Goal: Find specific page/section: Find specific page/section

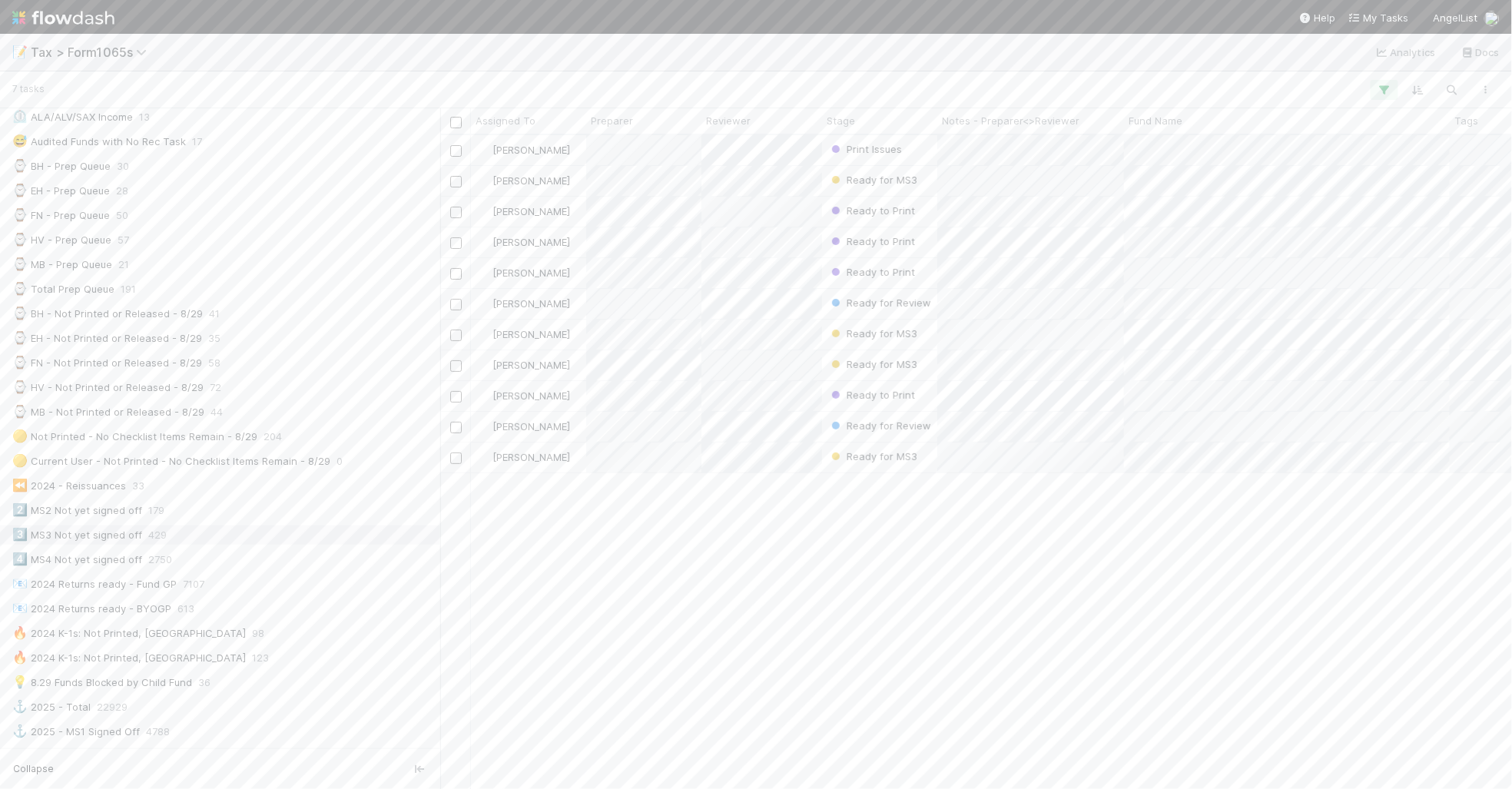
scroll to position [480, 0]
click at [312, 596] on div "💡 8.29 Funds Blocked by Child Fund 36" at bounding box center [225, 586] width 424 height 19
click at [1296, 82] on div at bounding box center [775, 90] width 1454 height 20
click at [1383, 92] on icon "button" at bounding box center [1384, 90] width 15 height 14
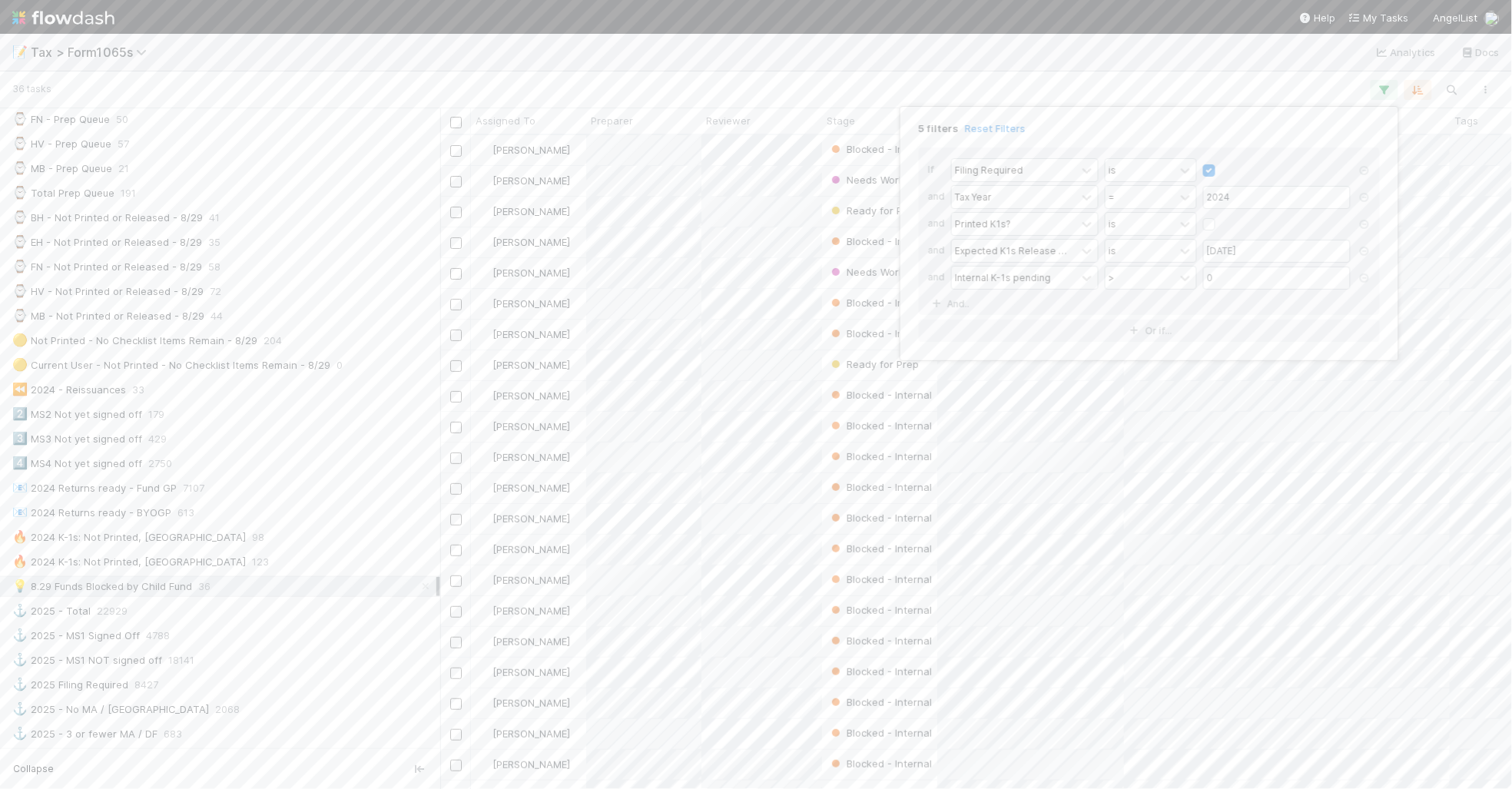
click at [1150, 82] on div "5 filters Reset Filters If Filing Required is and Tax Year = 2024 and Printed K…" at bounding box center [756, 394] width 1512 height 789
click at [1155, 63] on div "📝 Tax > Form1065s Analytics Docs" at bounding box center [756, 52] width 1512 height 37
click at [258, 313] on div "⏲️ ALA/ALV/SAX Income 13" at bounding box center [225, 309] width 424 height 19
click at [178, 329] on div "⏳ K1s - Ready for Review 37" at bounding box center [225, 329] width 424 height 19
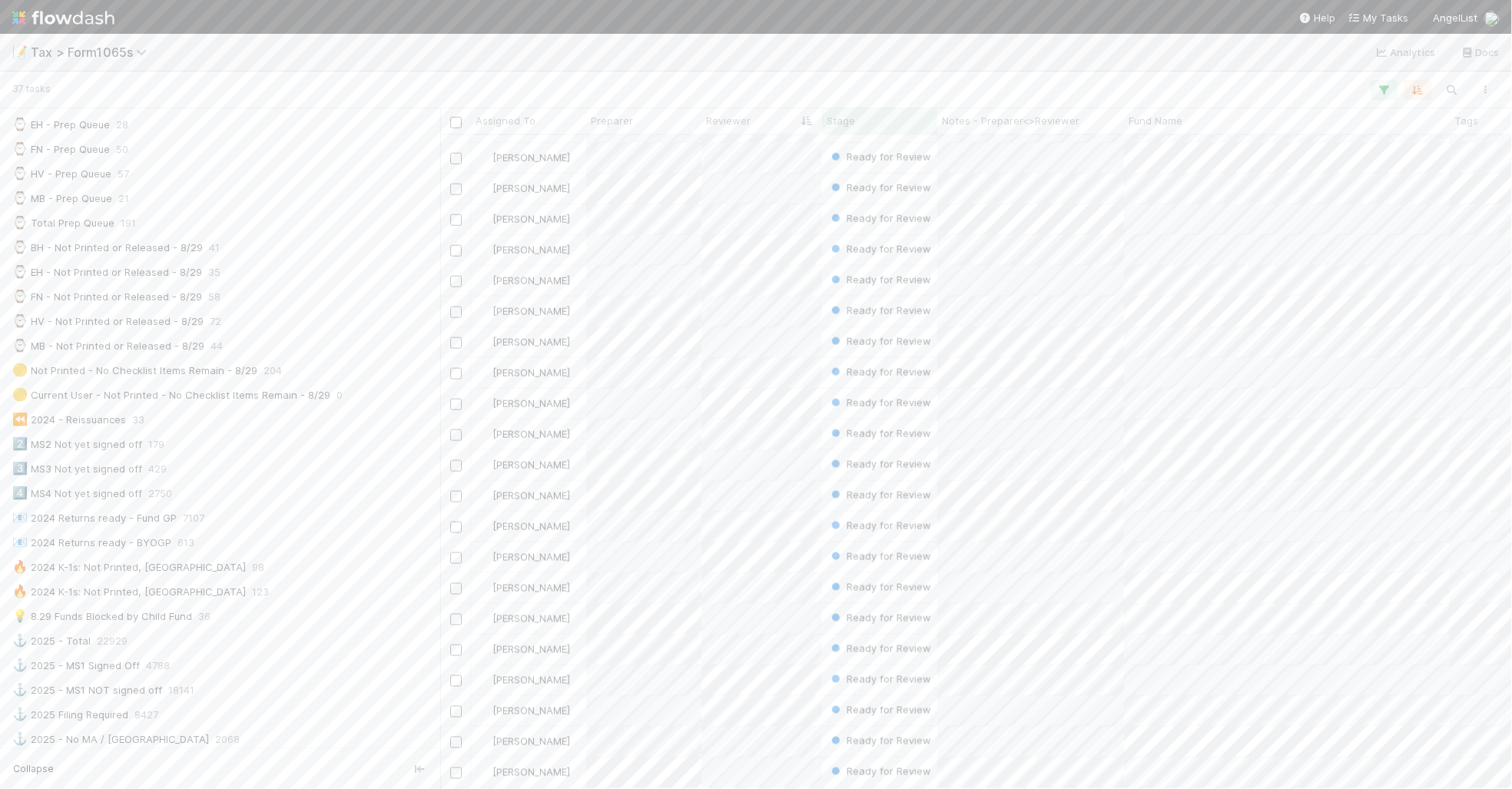
scroll to position [480, 0]
click at [301, 596] on div "💡 8.29 Funds Blocked by Child Fund 36" at bounding box center [225, 586] width 424 height 19
click at [700, 73] on div at bounding box center [756, 394] width 1512 height 789
click at [325, 351] on div "🟡 Not Printed - No Checklist Items Remain - 8/29 204" at bounding box center [225, 341] width 424 height 19
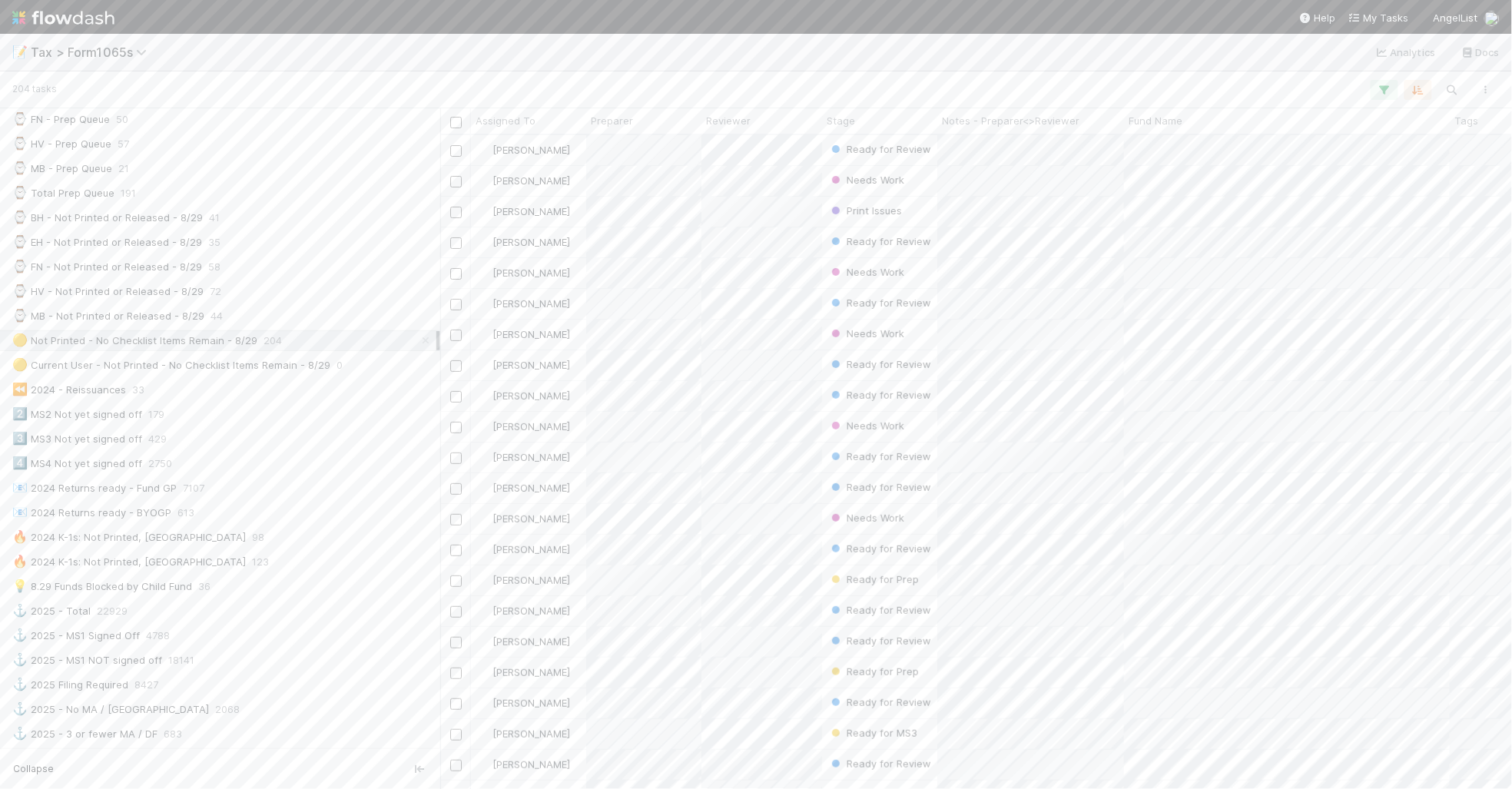
scroll to position [640, 1057]
click at [1424, 90] on icon "button" at bounding box center [1418, 90] width 15 height 14
click at [1408, 197] on icon at bounding box center [1410, 202] width 15 height 9
click at [1408, 145] on icon at bounding box center [1410, 149] width 15 height 9
click at [1004, 63] on div "Sort by" at bounding box center [756, 394] width 1512 height 789
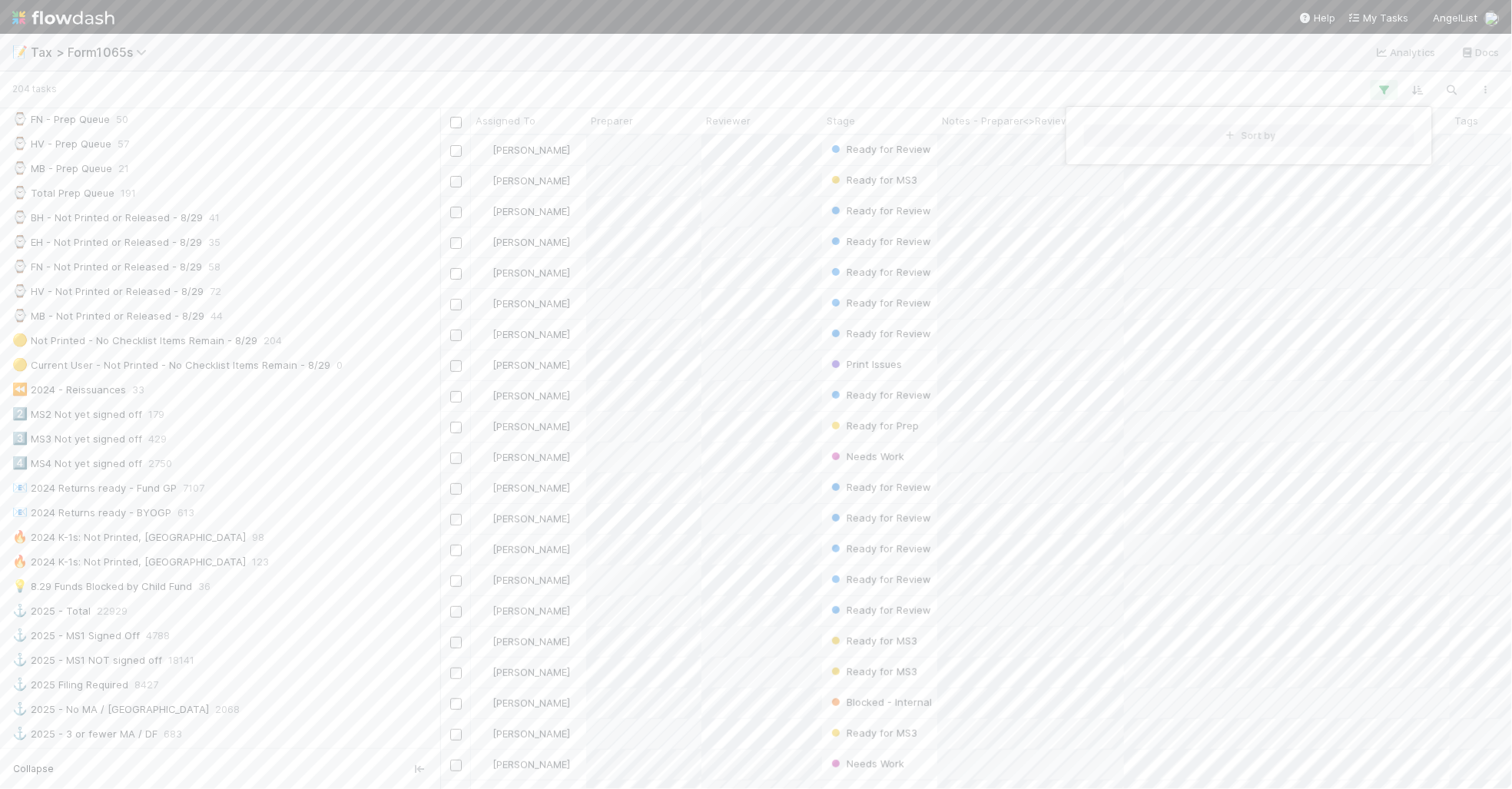
scroll to position [640, 1057]
click at [1004, 63] on div "Sort by" at bounding box center [756, 394] width 1512 height 789
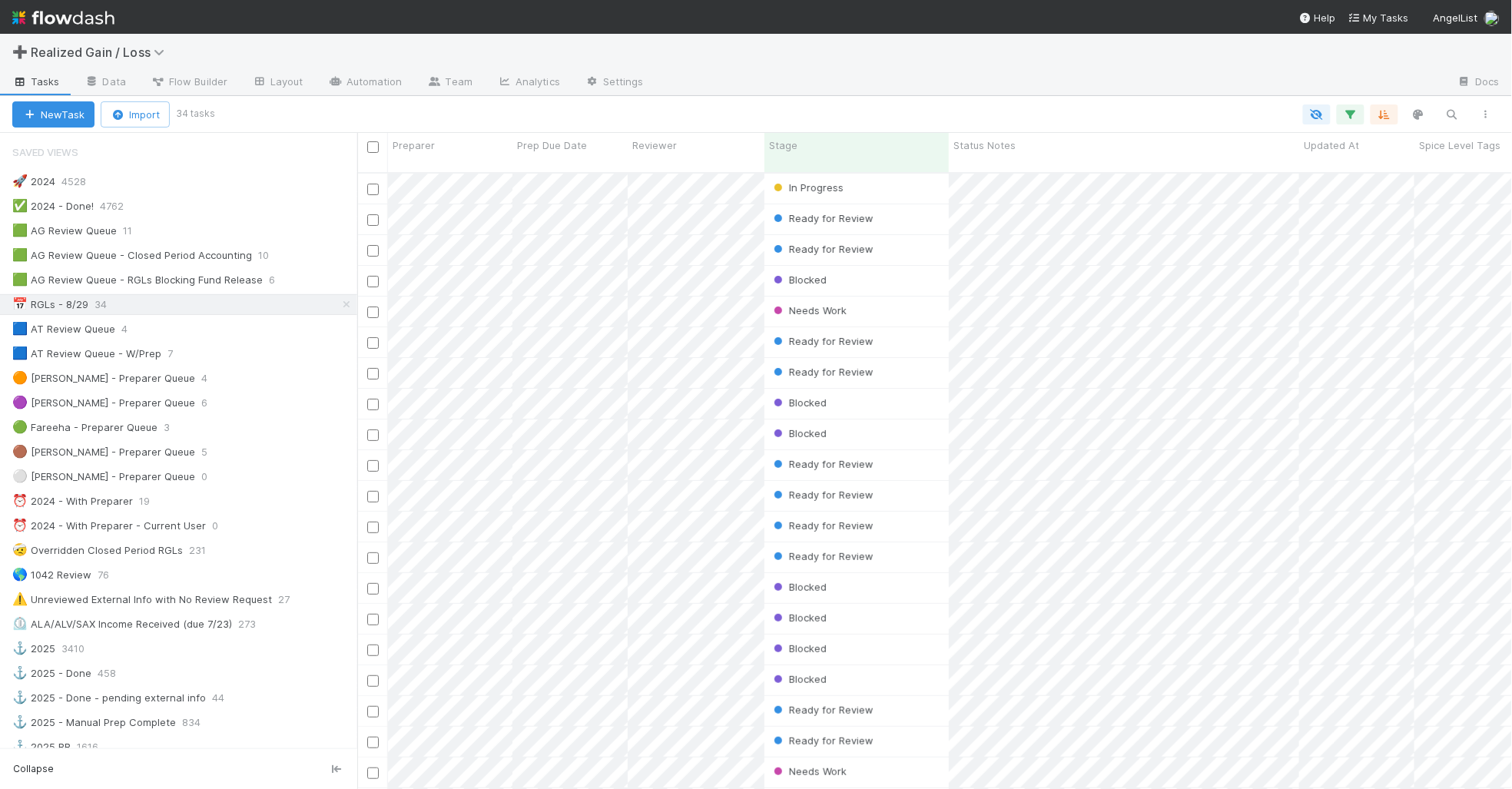
scroll to position [614, 1141]
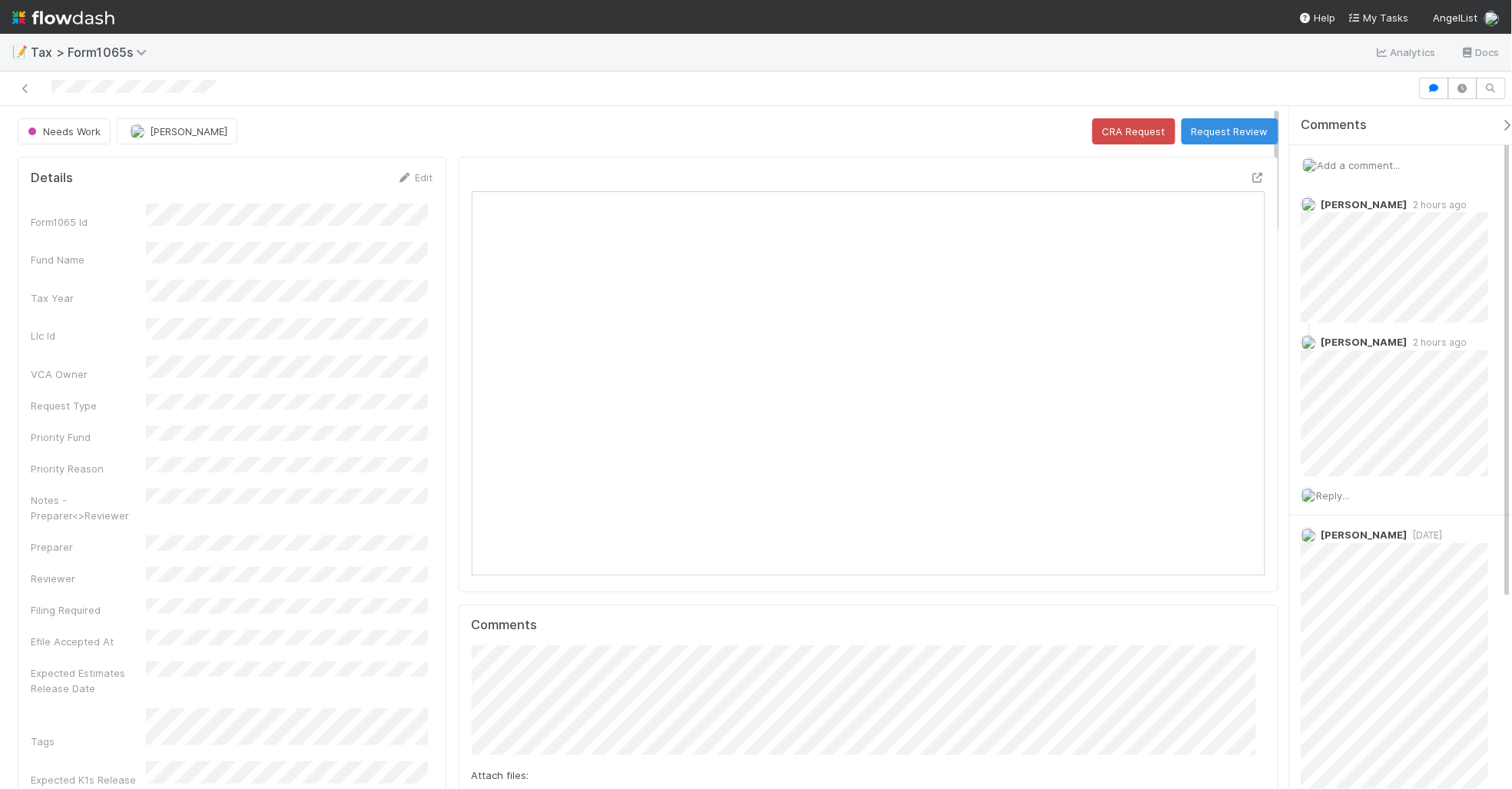
scroll to position [297, 770]
click at [29, 89] on icon at bounding box center [25, 88] width 15 height 10
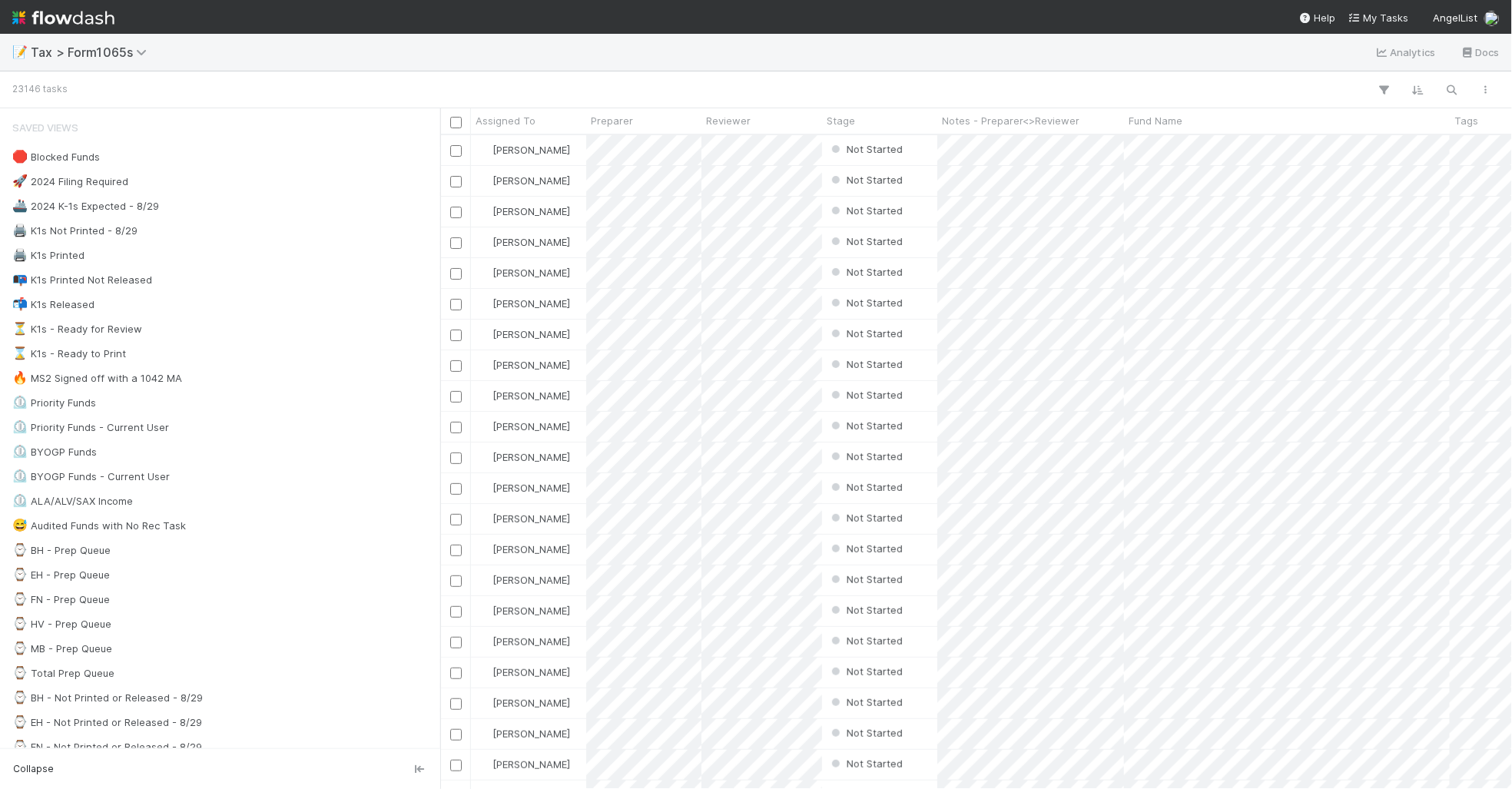
scroll to position [640, 1057]
